Goal: Find specific page/section: Find specific page/section

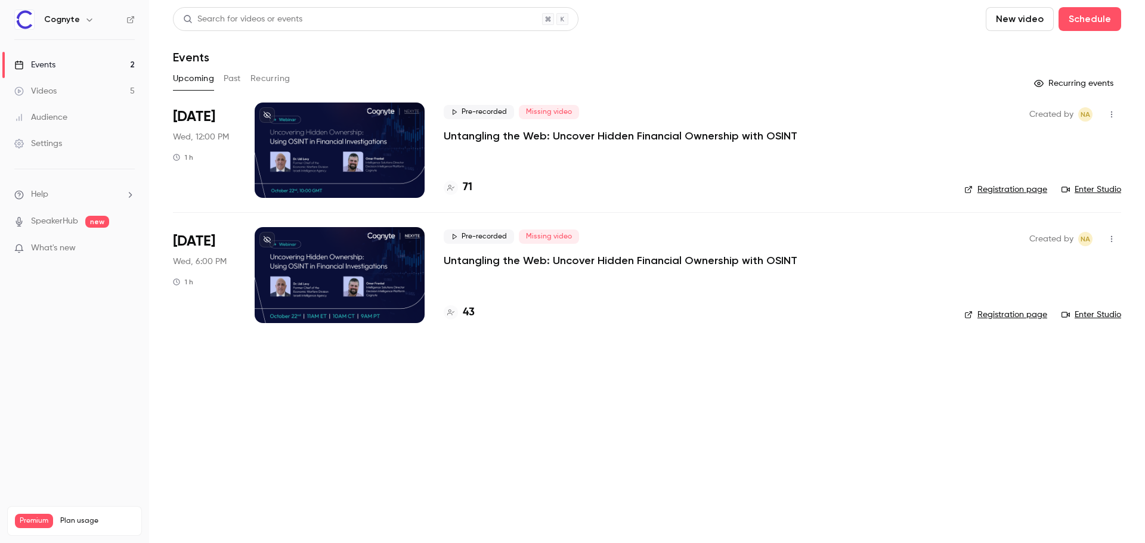
click at [311, 150] on div at bounding box center [340, 150] width 170 height 95
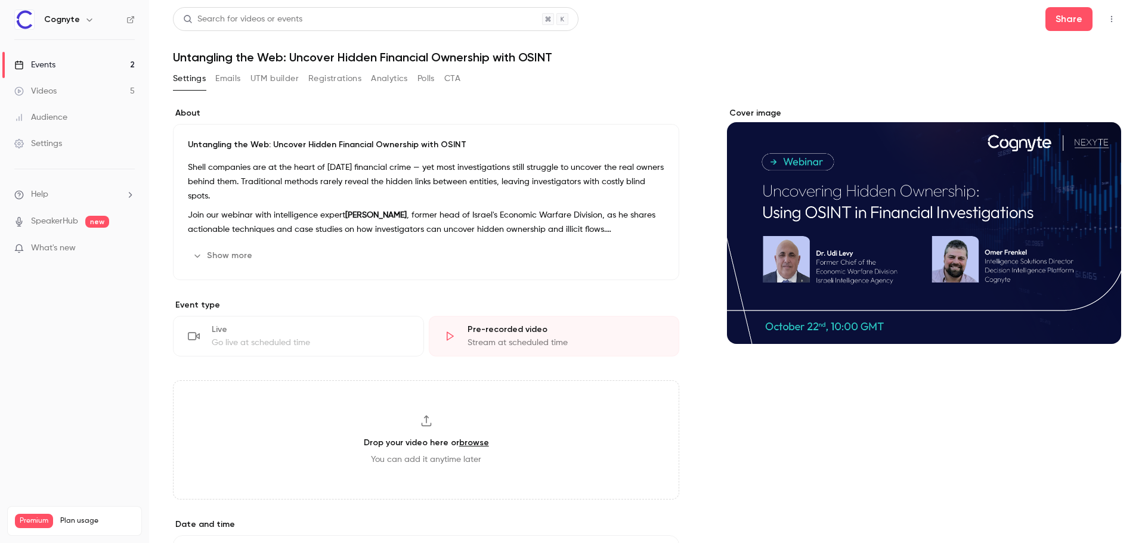
click at [274, 72] on button "UTM builder" at bounding box center [274, 78] width 48 height 19
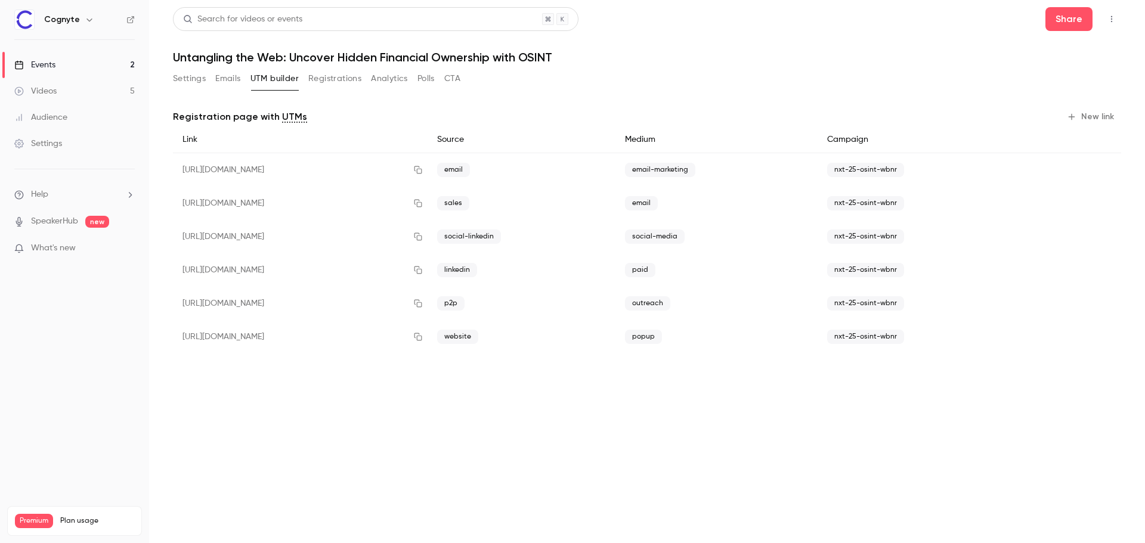
click at [315, 76] on button "Registrations" at bounding box center [334, 78] width 53 height 19
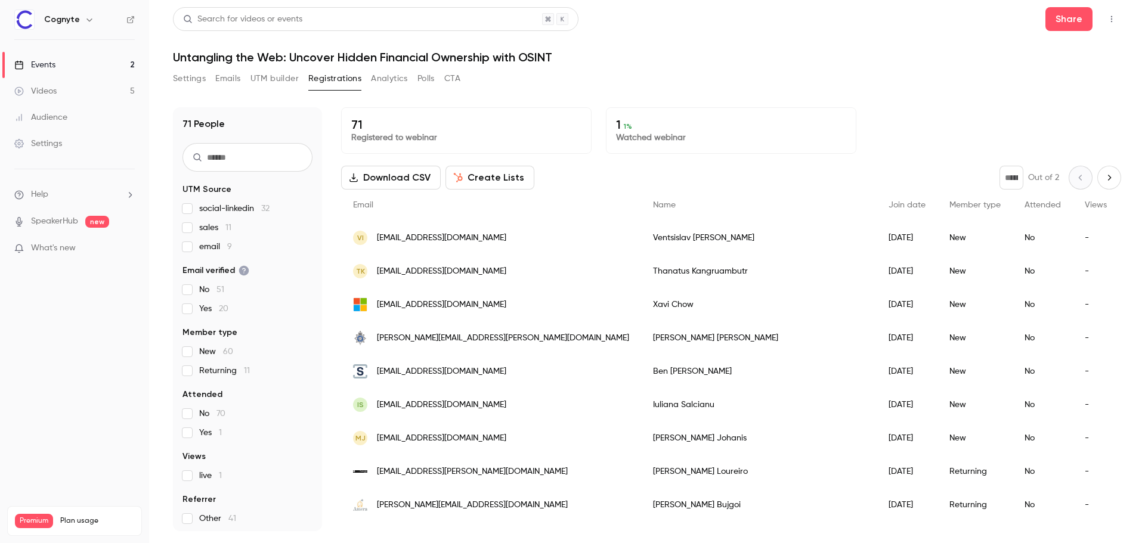
click at [222, 243] on span "email 9" at bounding box center [215, 247] width 33 height 12
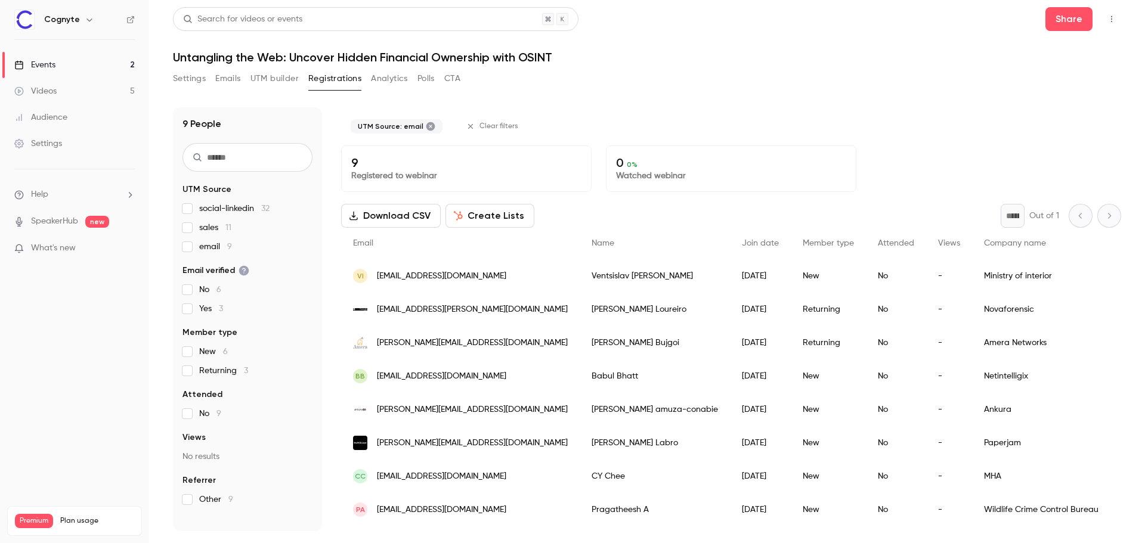
click at [222, 243] on span "email 9" at bounding box center [215, 247] width 33 height 12
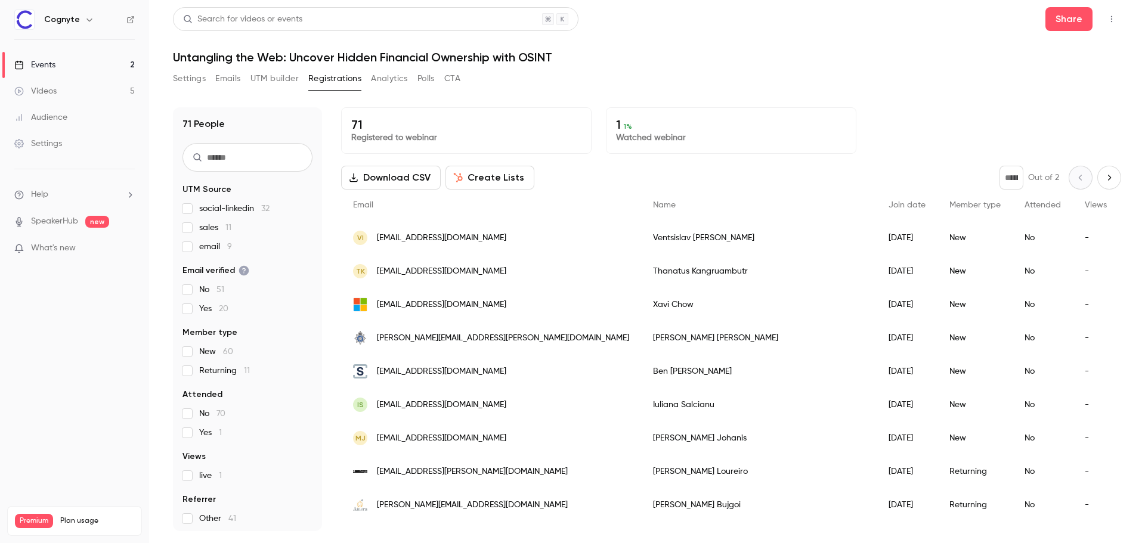
click at [101, 60] on link "Events 2" at bounding box center [74, 65] width 149 height 26
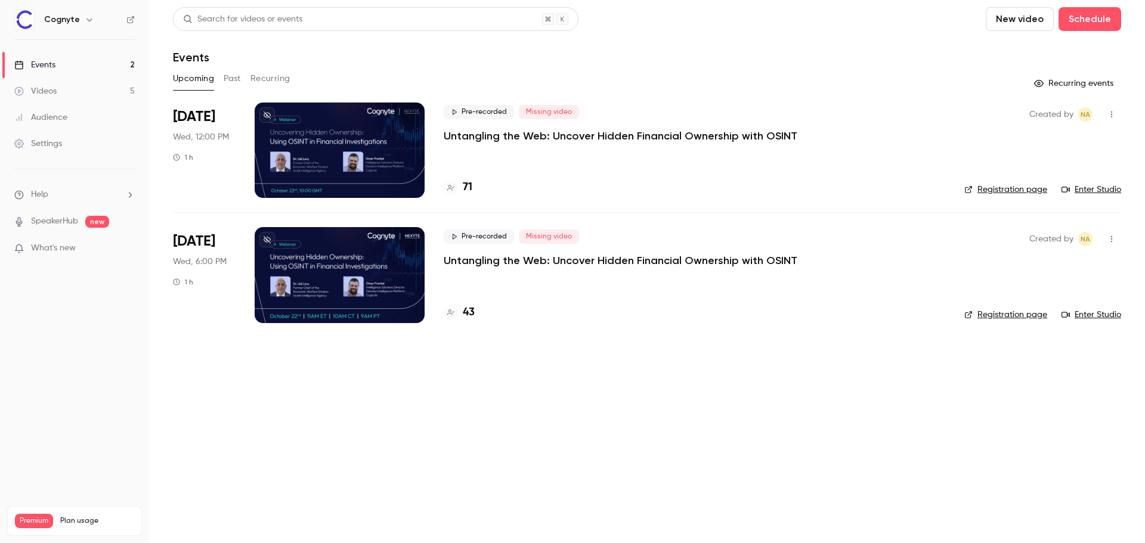
click at [298, 249] on div at bounding box center [340, 274] width 170 height 95
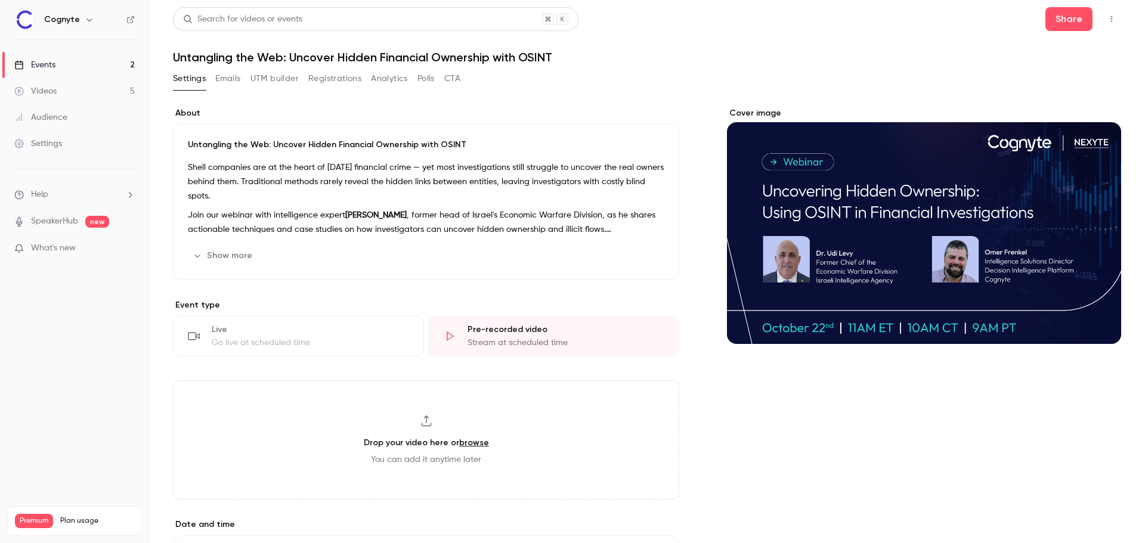
click at [226, 262] on button "Show more" at bounding box center [224, 255] width 72 height 19
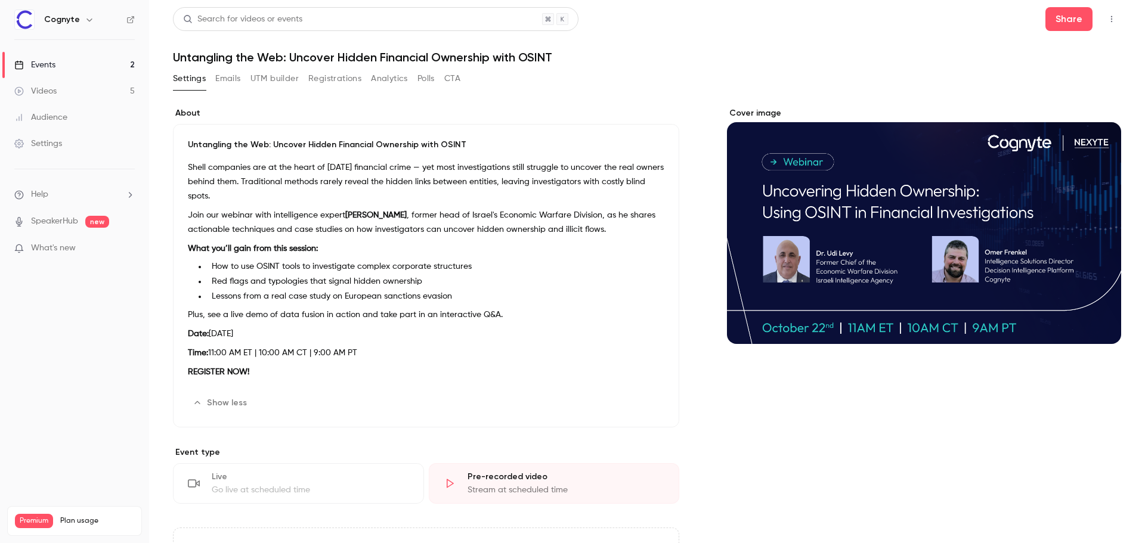
click at [228, 399] on button "Show less" at bounding box center [221, 403] width 66 height 19
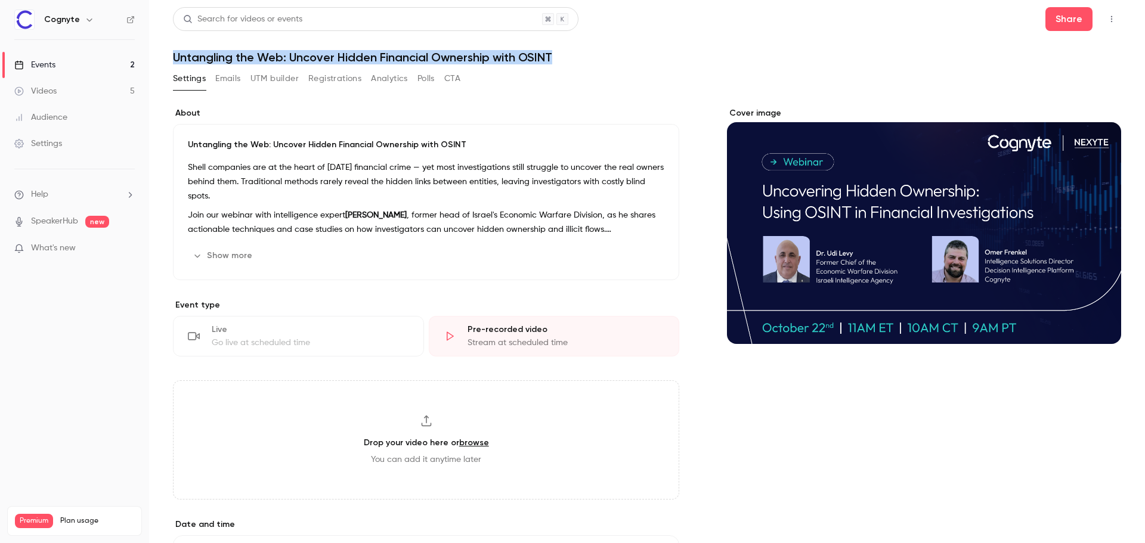
drag, startPoint x: 174, startPoint y: 58, endPoint x: 627, endPoint y: 60, distance: 453.8
click at [627, 60] on h1 "Untangling the Web: Uncover Hidden Financial Ownership with OSINT" at bounding box center [647, 57] width 948 height 14
drag, startPoint x: 627, startPoint y: 60, endPoint x: 186, endPoint y: 52, distance: 441.3
click at [187, 52] on h1 "Untangling the Web: Uncover Hidden Financial Ownership with OSINT" at bounding box center [647, 57] width 948 height 14
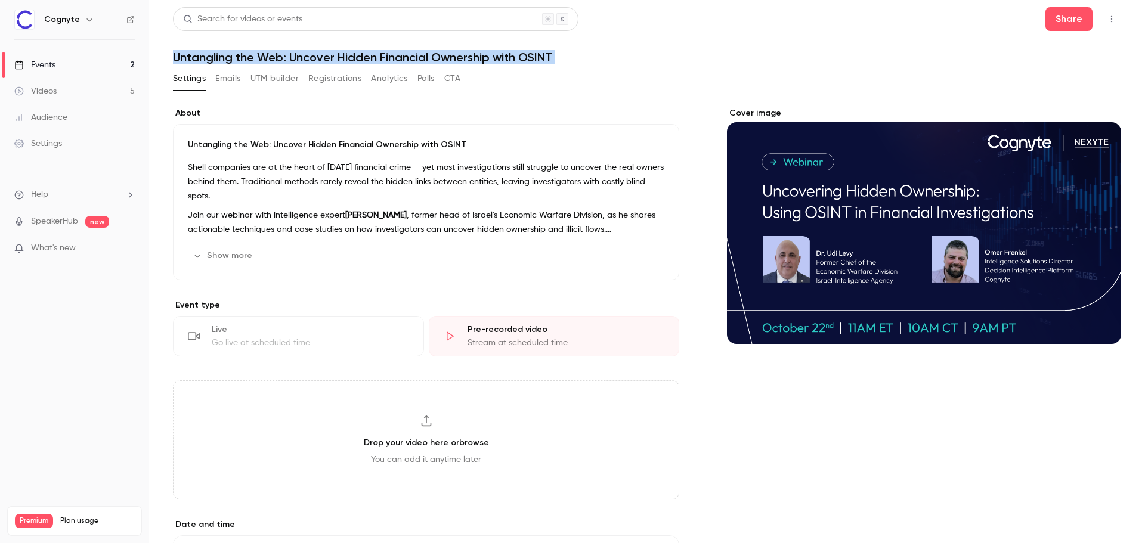
click at [185, 52] on h1 "Untangling the Web: Uncover Hidden Financial Ownership with OSINT" at bounding box center [647, 57] width 948 height 14
drag, startPoint x: 232, startPoint y: 52, endPoint x: 476, endPoint y: 52, distance: 243.9
click at [476, 52] on h1 "Untangling the Web: Uncover Hidden Financial Ownership with OSINT" at bounding box center [647, 57] width 948 height 14
click at [495, 51] on h1 "Untangling the Web: Uncover Hidden Financial Ownership with OSINT" at bounding box center [647, 57] width 948 height 14
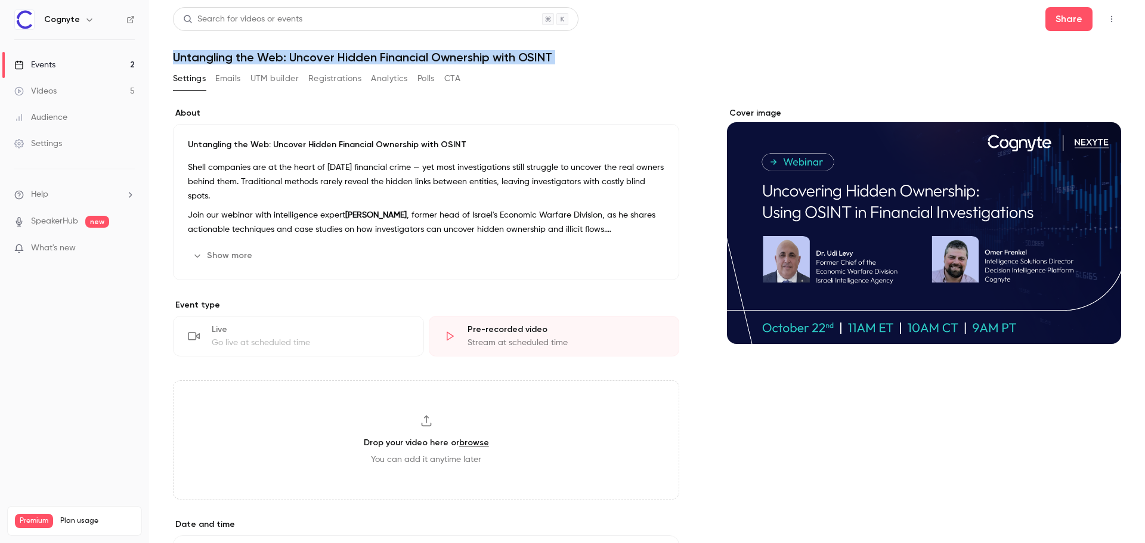
click at [495, 51] on h1 "Untangling the Web: Uncover Hidden Financial Ownership with OSINT" at bounding box center [647, 57] width 948 height 14
click at [555, 53] on h1 "Untangling the Web: Uncover Hidden Financial Ownership with OSINT" at bounding box center [647, 57] width 948 height 14
drag, startPoint x: 555, startPoint y: 53, endPoint x: 498, endPoint y: 55, distance: 57.3
click at [498, 55] on h1 "Untangling the Web: Uncover Hidden Financial Ownership with OSINT" at bounding box center [647, 57] width 948 height 14
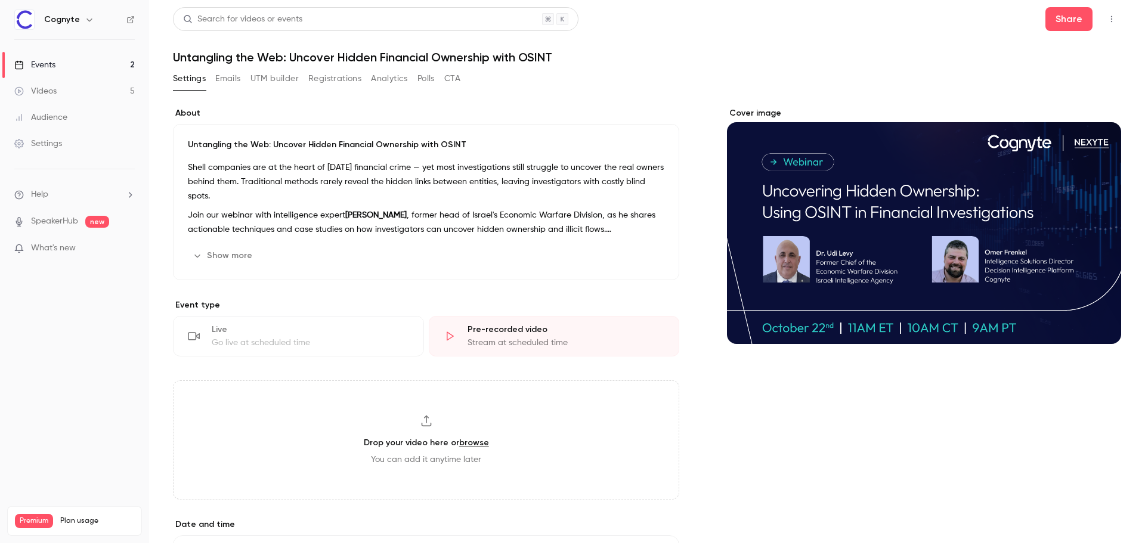
click at [44, 57] on link "Events 2" at bounding box center [74, 65] width 149 height 26
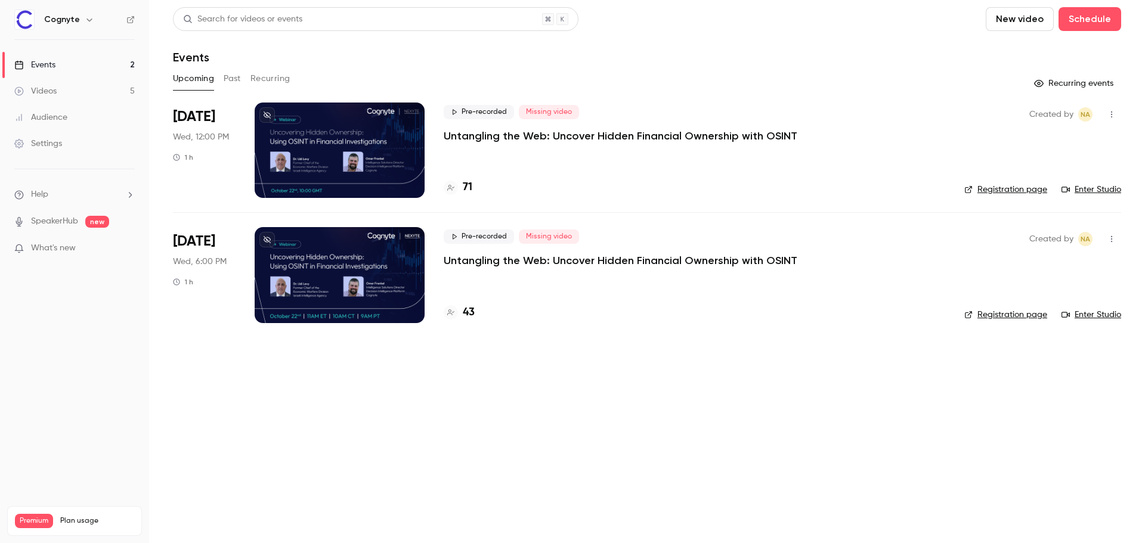
click at [253, 120] on li "[DATE] Wed, 12:00 PM 1 h Pre-recorded Missing video Untangling the Web: Uncover…" at bounding box center [647, 158] width 948 height 110
click at [317, 129] on div at bounding box center [340, 150] width 170 height 95
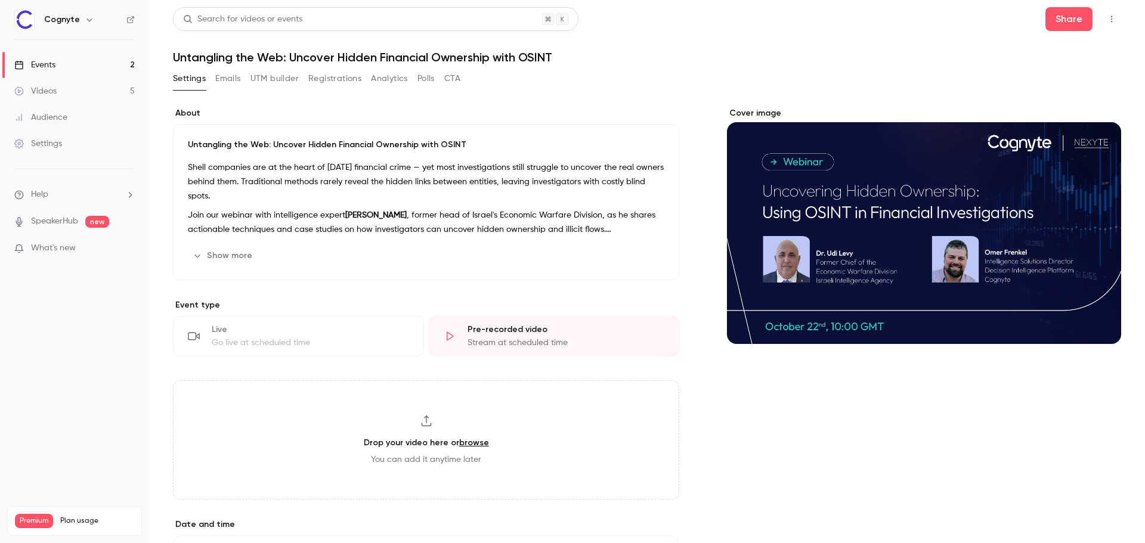
click at [87, 66] on link "Events 2" at bounding box center [74, 65] width 149 height 26
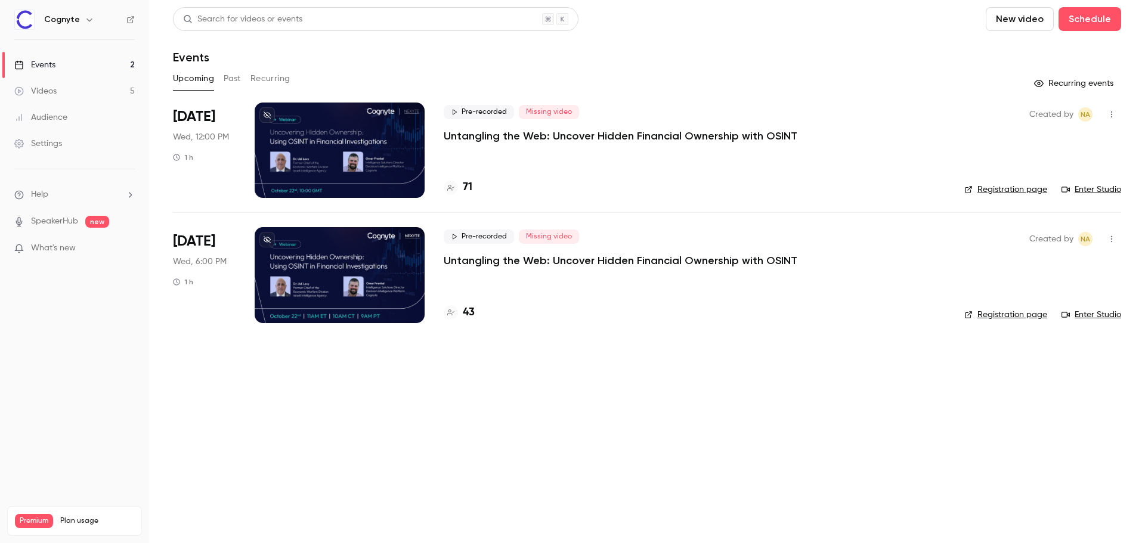
click at [345, 270] on div at bounding box center [340, 274] width 170 height 95
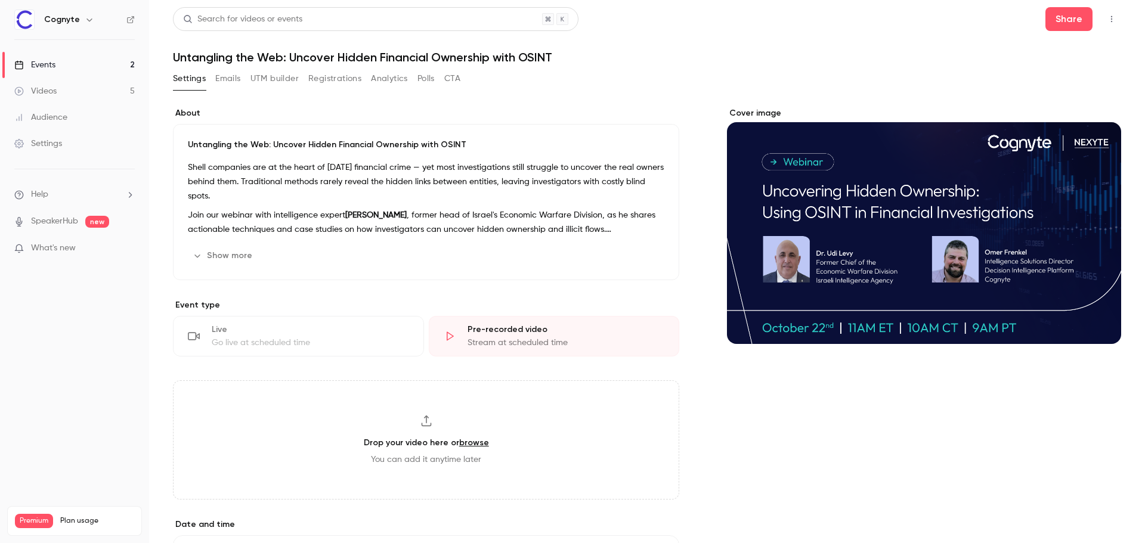
click at [52, 66] on div "Events" at bounding box center [34, 65] width 41 height 12
